Goal: Transaction & Acquisition: Purchase product/service

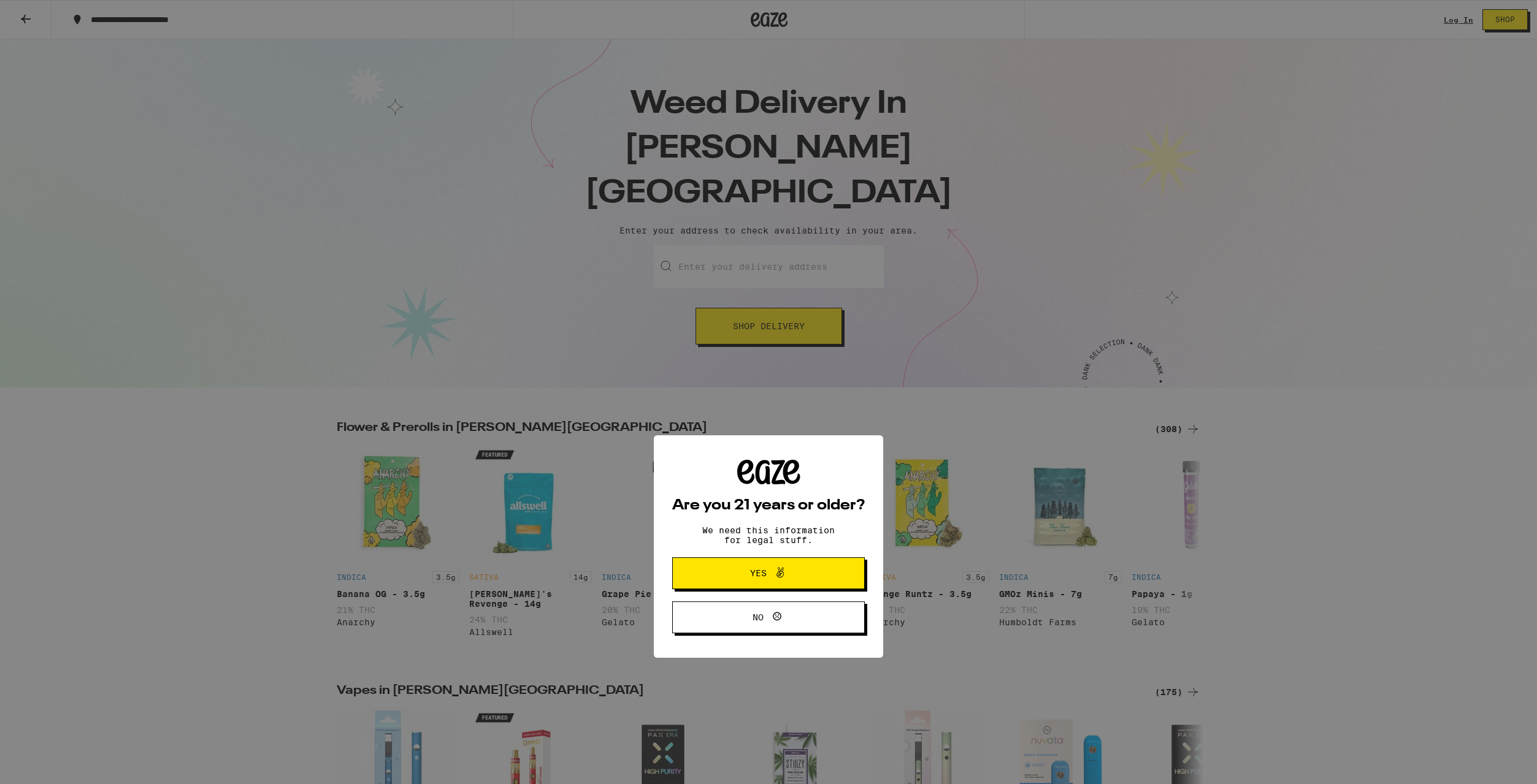
click at [784, 425] on icon at bounding box center [780, 418] width 15 height 15
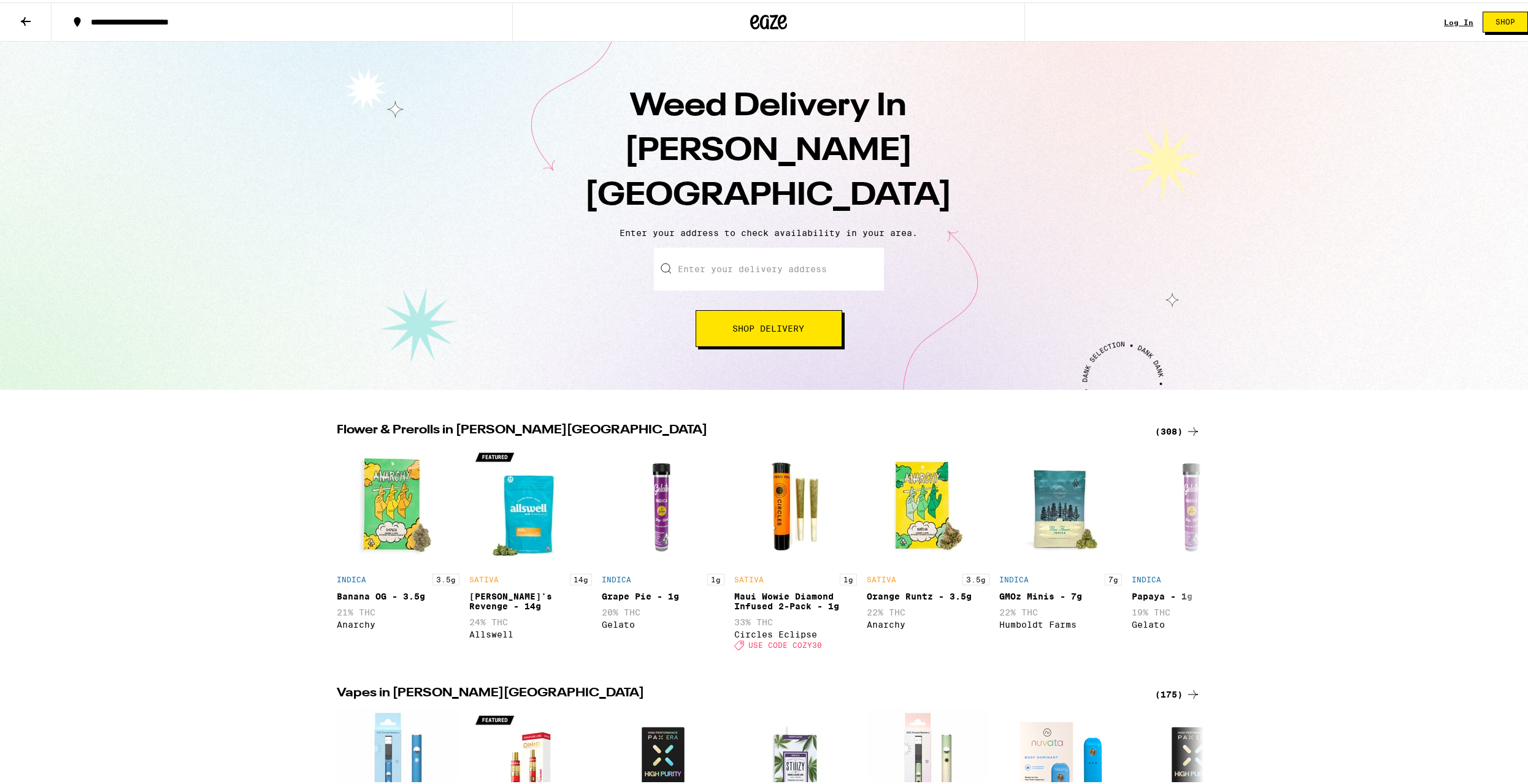
click at [755, 245] on input "Enter your delivery address" at bounding box center [768, 267] width 230 height 43
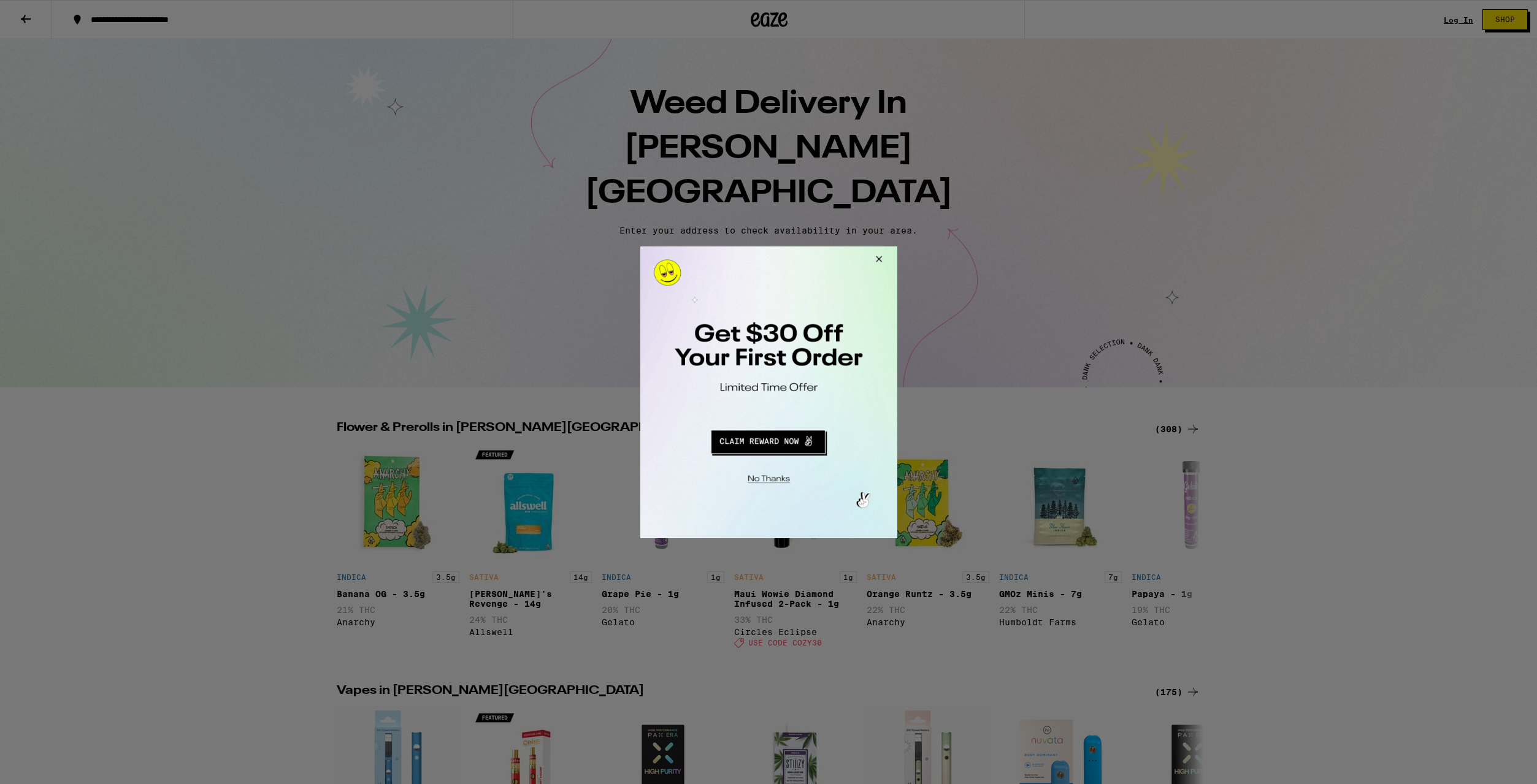
click at [883, 257] on button "Close Modal" at bounding box center [876, 260] width 33 height 29
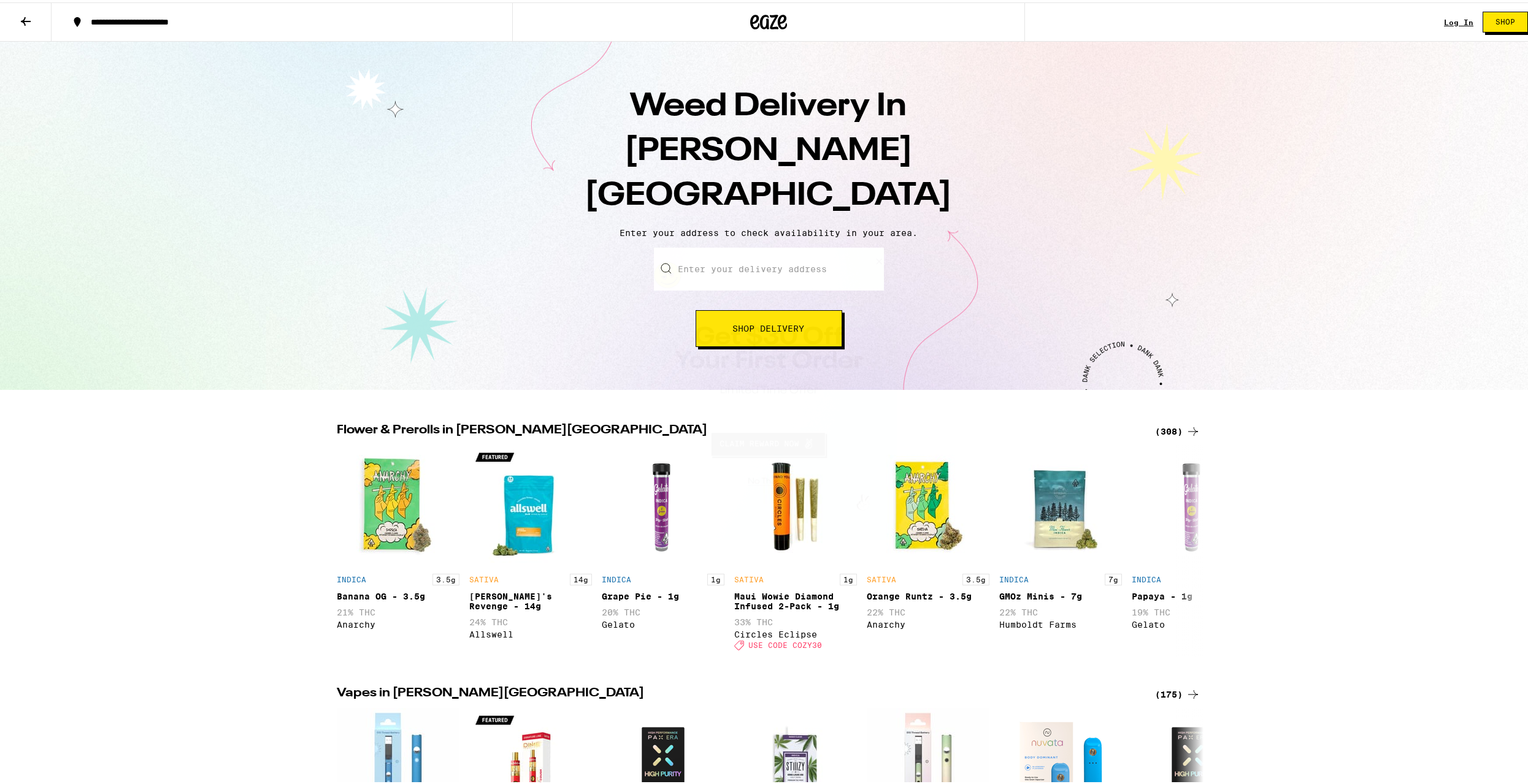
click at [749, 245] on input "Enter your delivery address" at bounding box center [768, 267] width 230 height 43
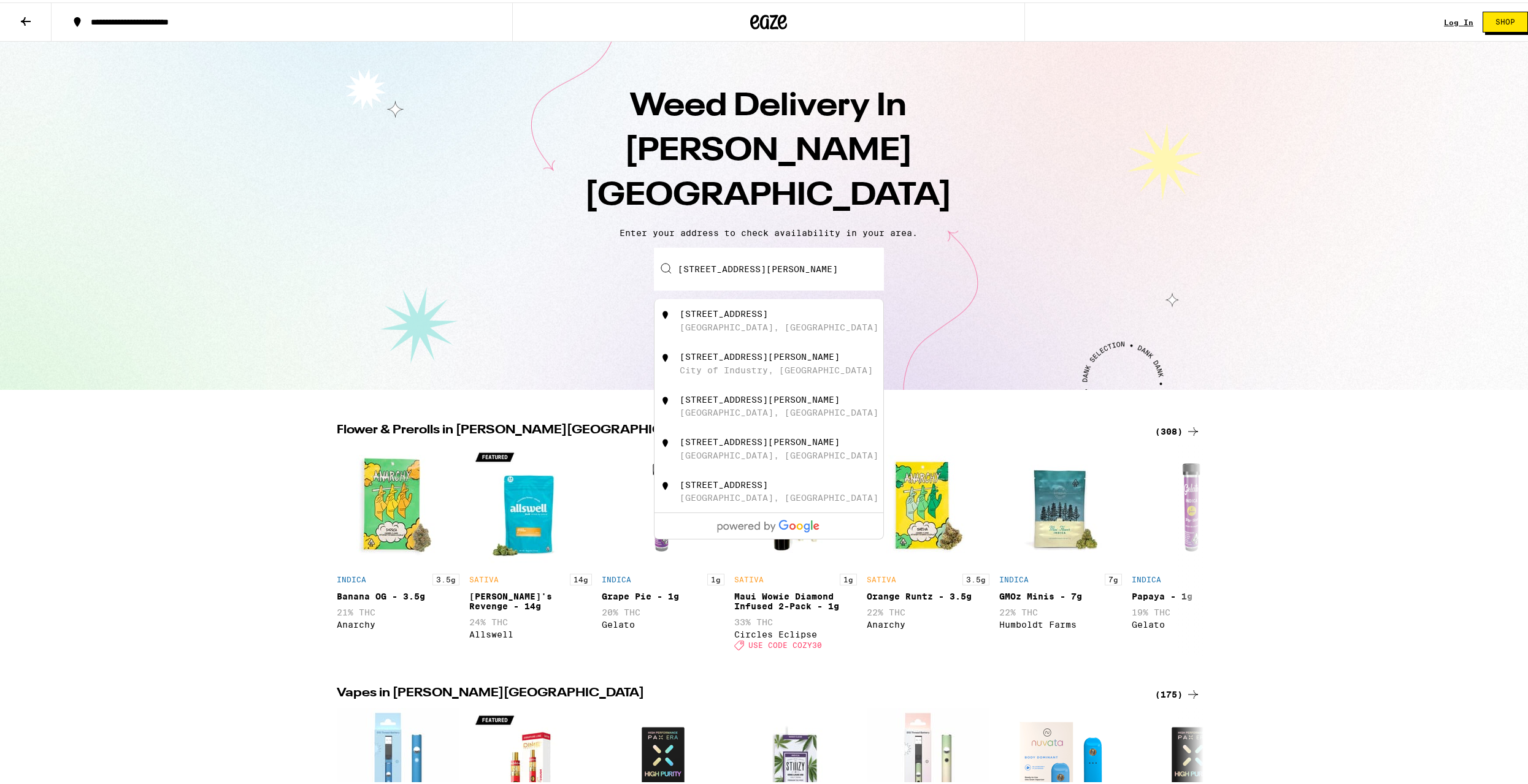
click at [775, 320] on div "[GEOGRAPHIC_DATA], [GEOGRAPHIC_DATA]" at bounding box center [779, 325] width 198 height 10
type input "[STREET_ADDRESS]"
